Goal: Task Accomplishment & Management: Use online tool/utility

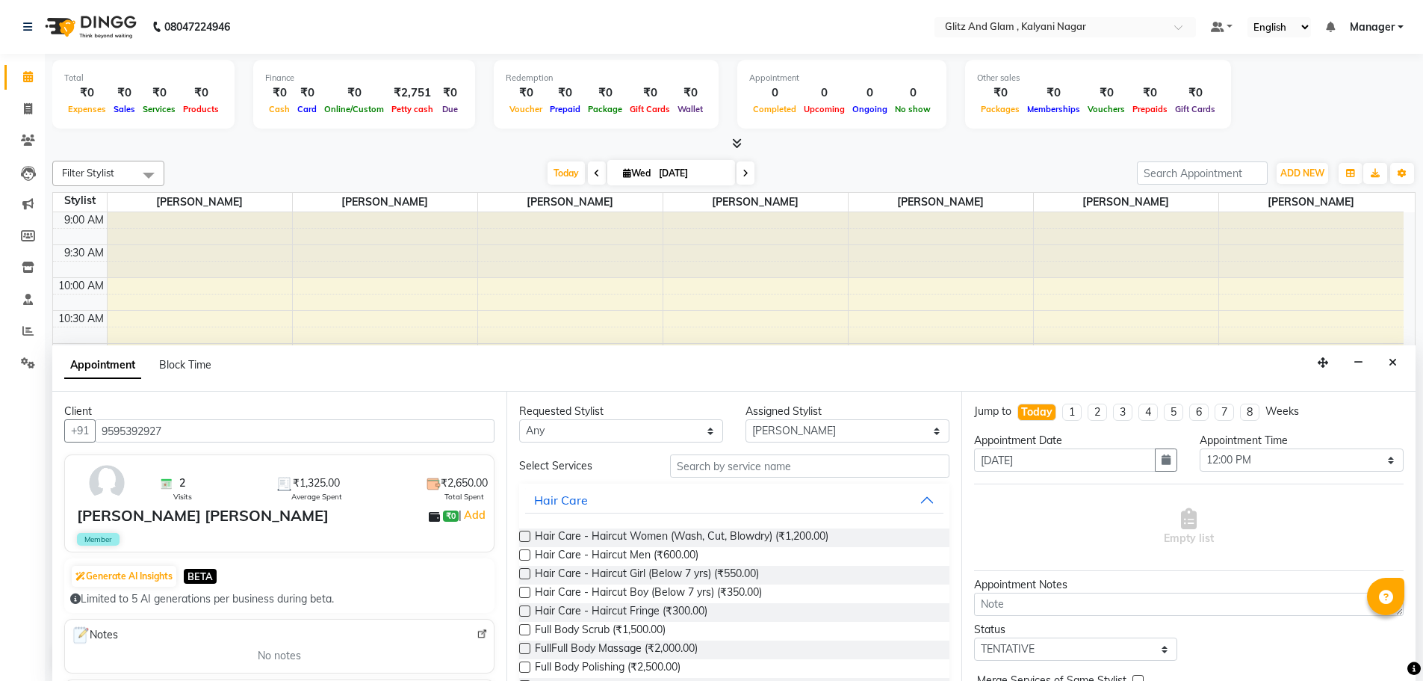
select select "65896"
select select "720"
select select "tentative"
type input "9595392927"
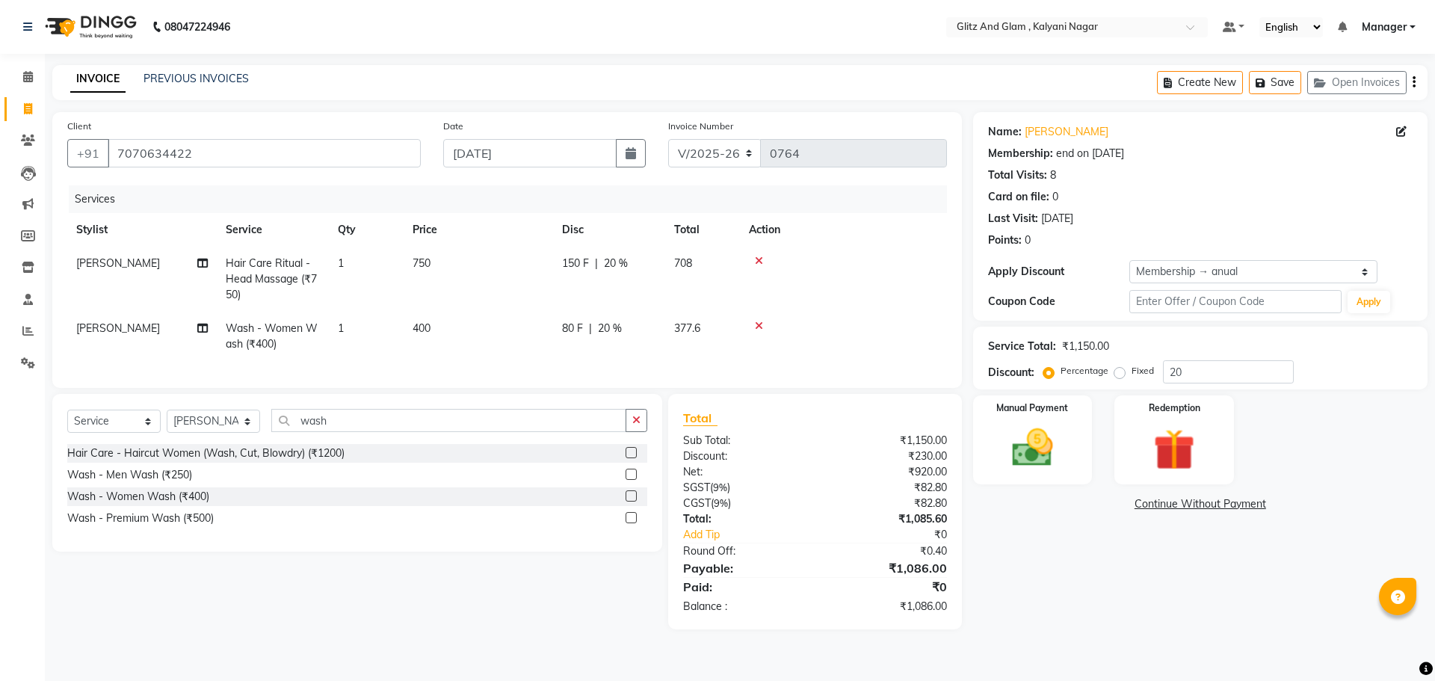
select select "7347"
select select "service"
select select "65894"
select select "1: Object"
click at [1054, 476] on div "Manual Payment" at bounding box center [1032, 440] width 124 height 92
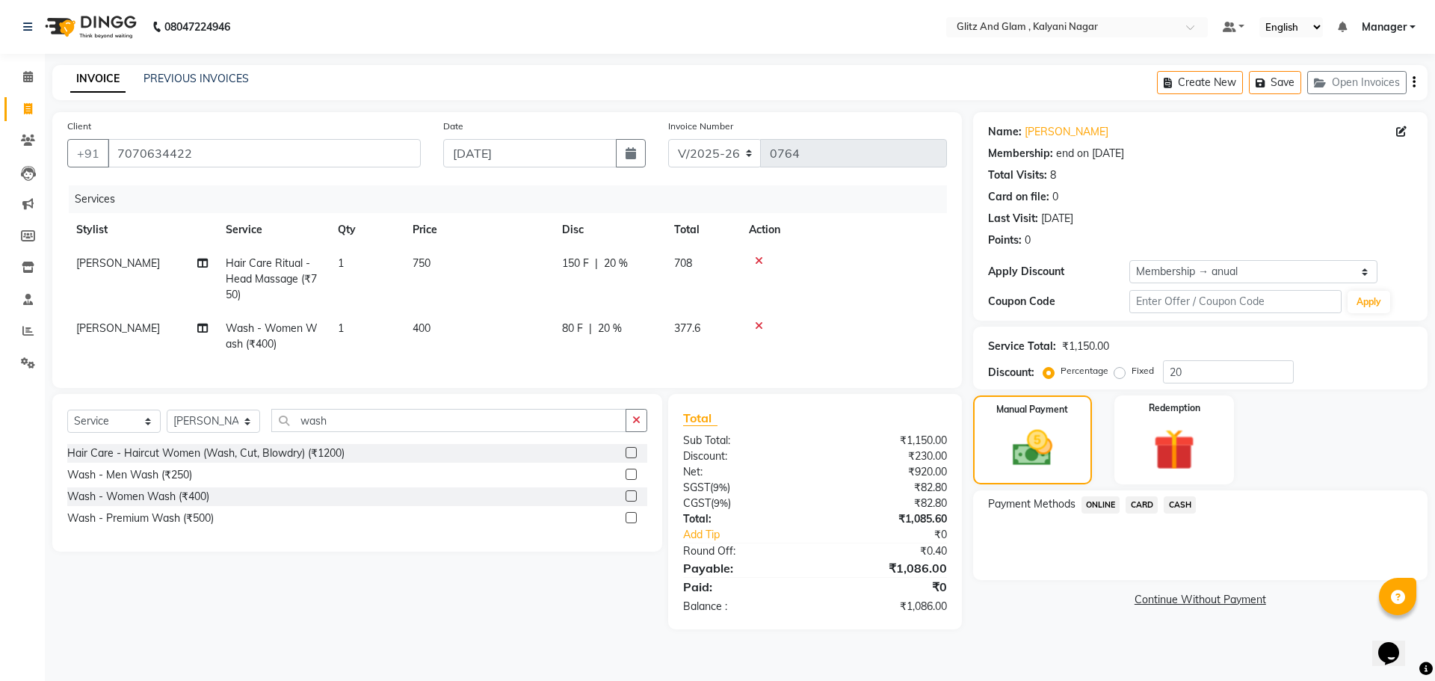
click at [1101, 510] on span "ONLINE" at bounding box center [1100, 504] width 39 height 17
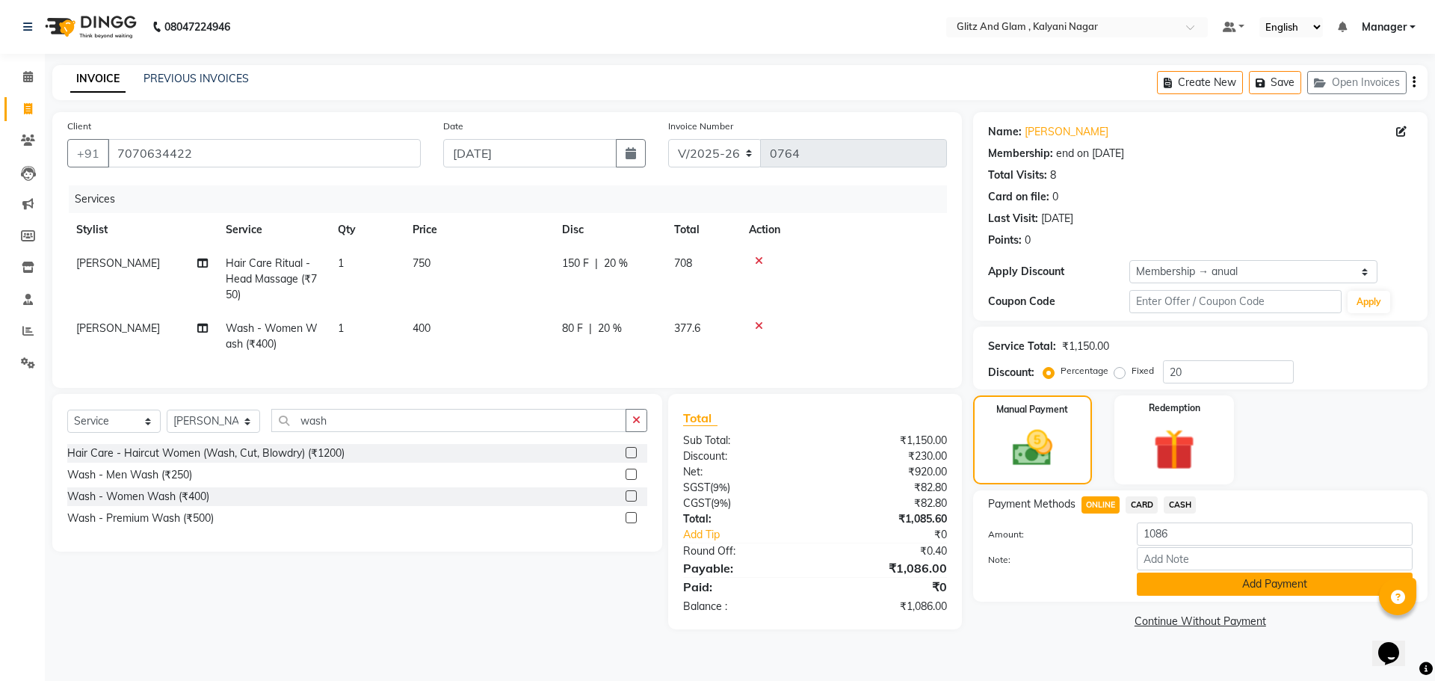
click at [1168, 578] on button "Add Payment" at bounding box center [1274, 583] width 276 height 23
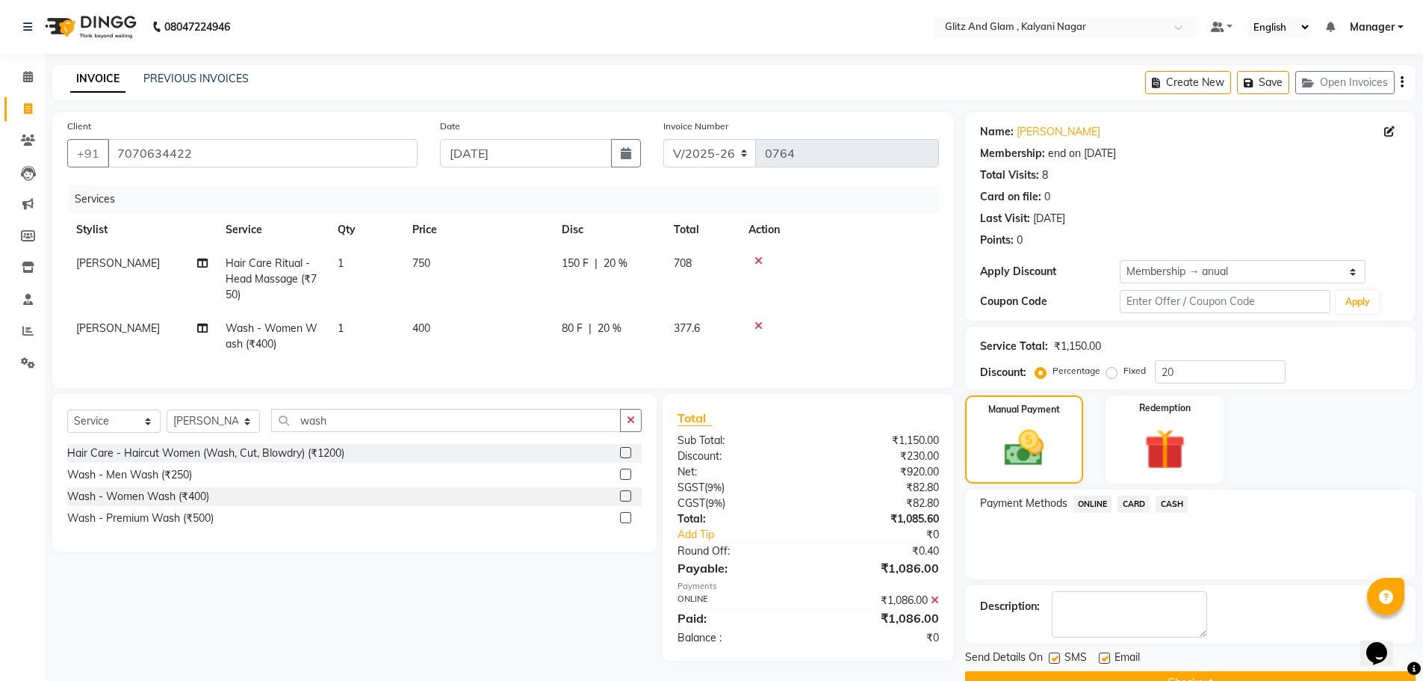
click at [1212, 671] on button "Checkout" at bounding box center [1190, 682] width 451 height 23
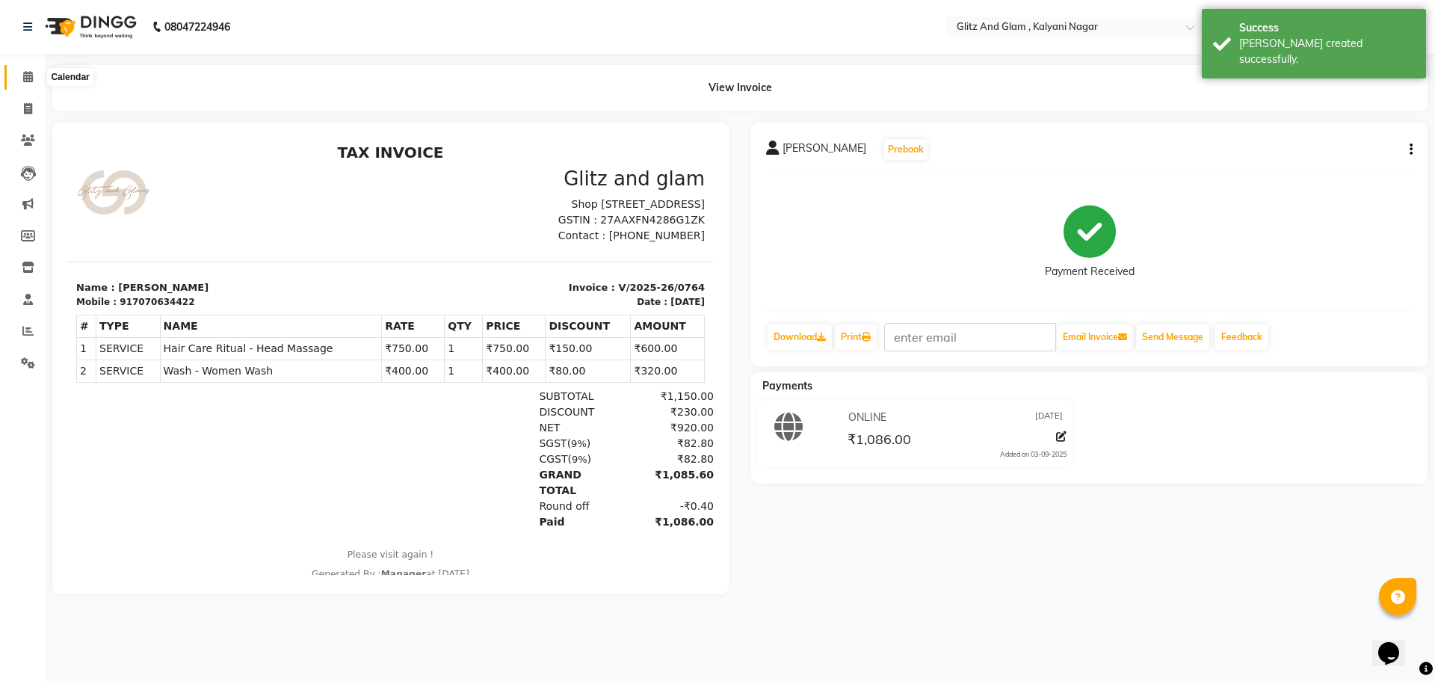
click at [27, 80] on icon at bounding box center [28, 76] width 10 height 11
